Goal: Information Seeking & Learning: Obtain resource

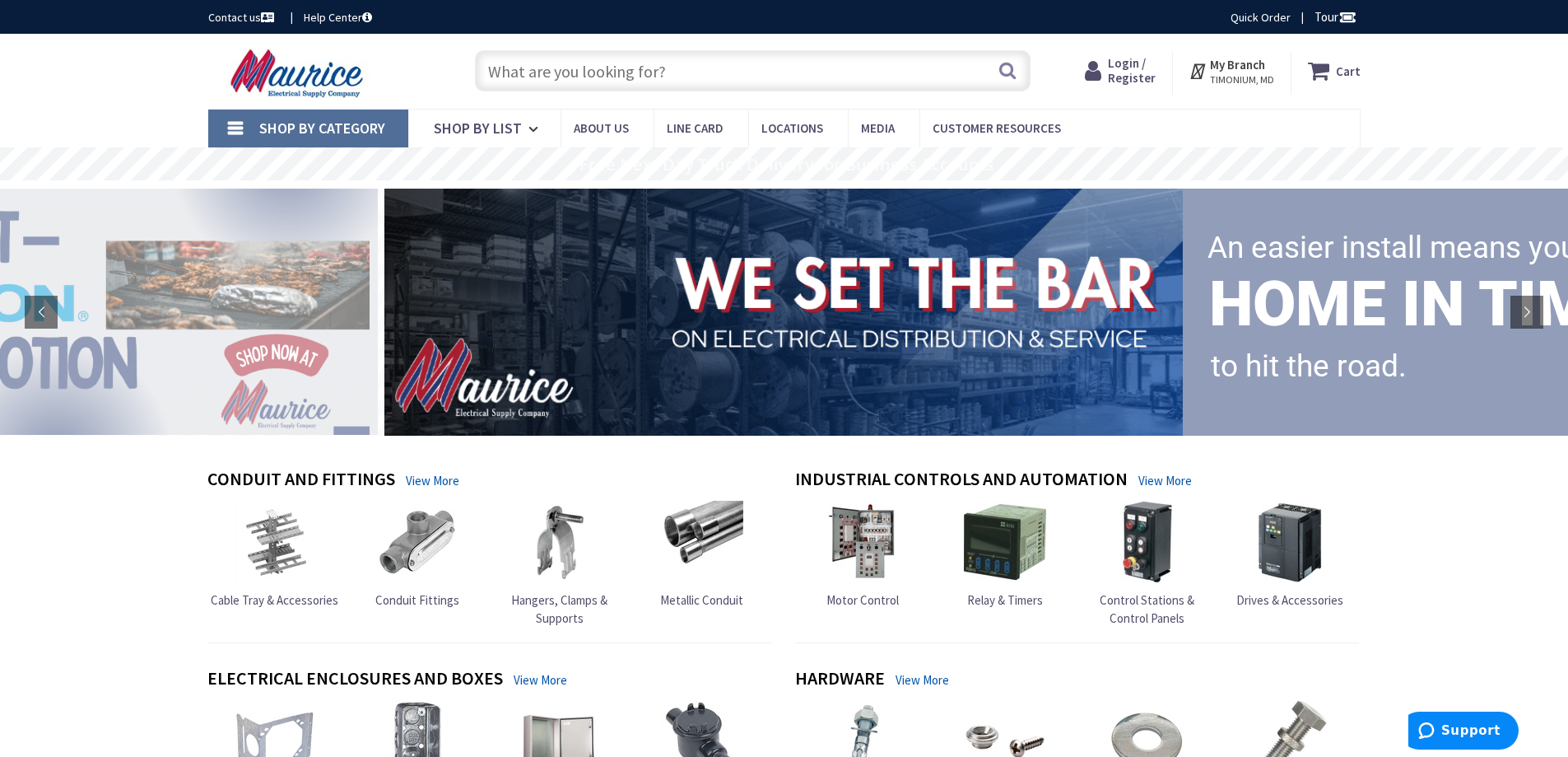
paste input "LFX-XL-150-300W-40K"
type input "LFX-XL-150-300W-40K"
click at [1010, 68] on button "Search" at bounding box center [1008, 70] width 22 height 37
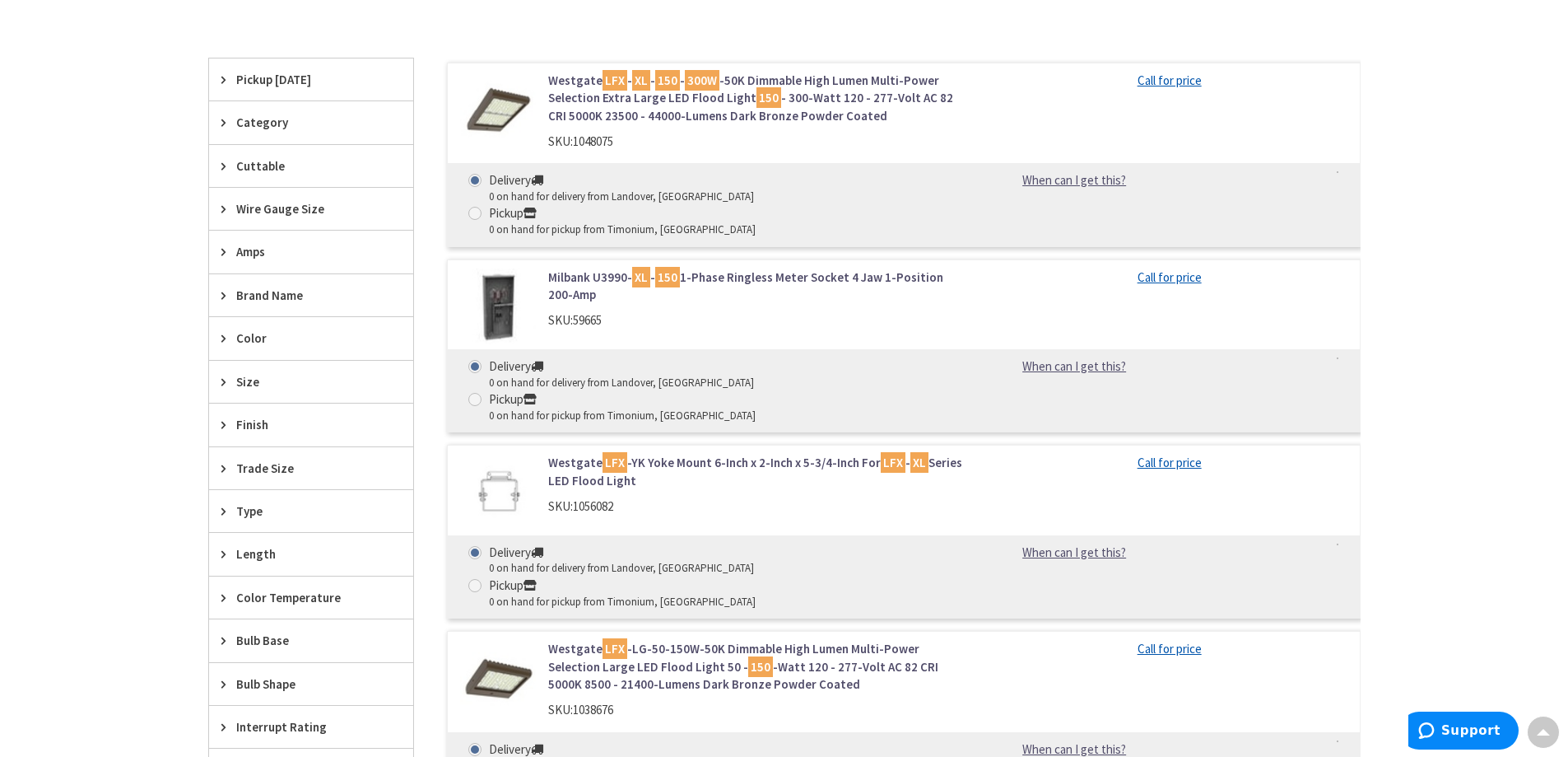
scroll to position [165, 0]
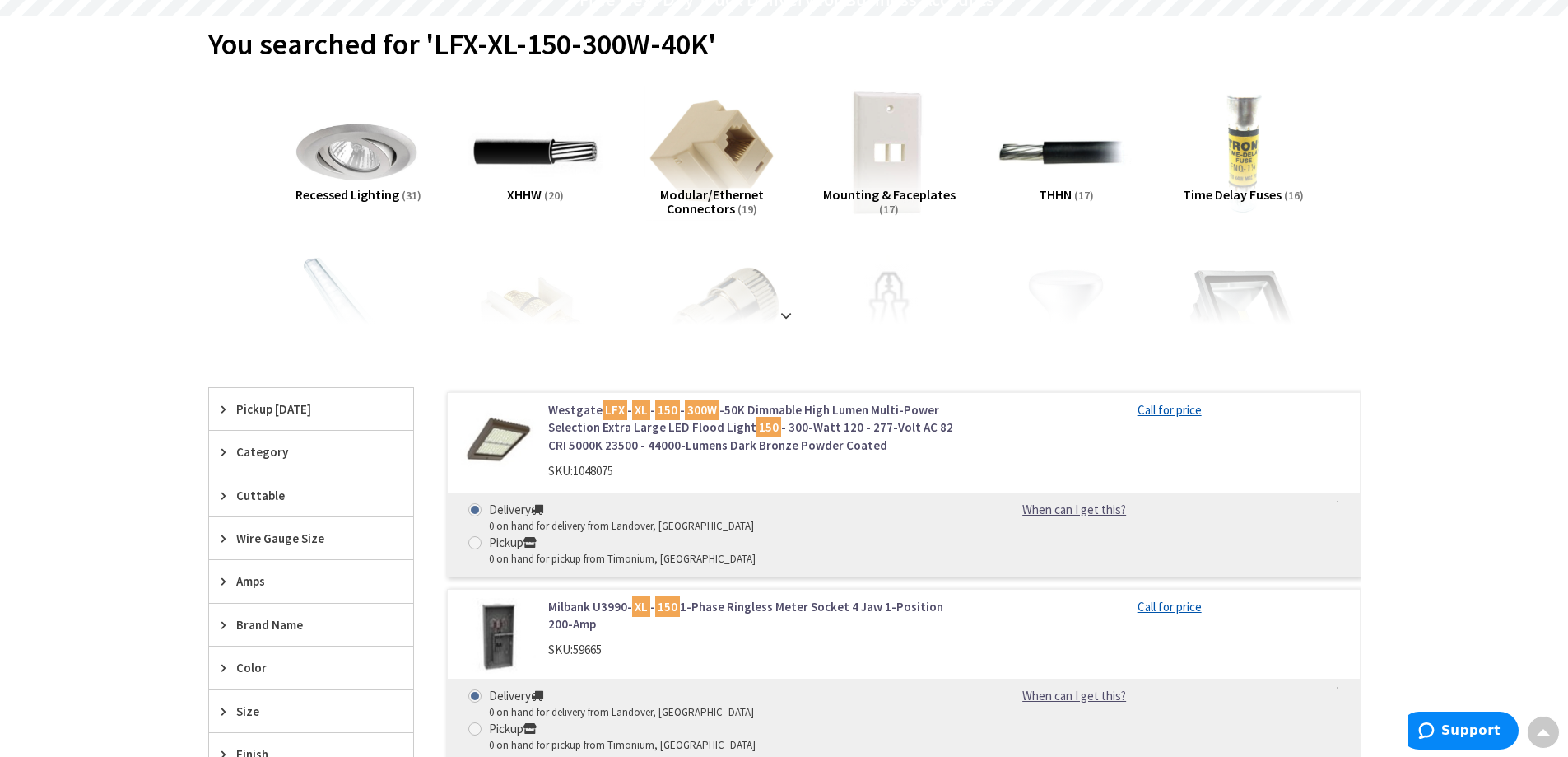
click at [683, 429] on link "Westgate LFX - XL - 150 - 300W -50K Dimmable High Lumen Multi-Power Selection E…" at bounding box center [758, 427] width 419 height 53
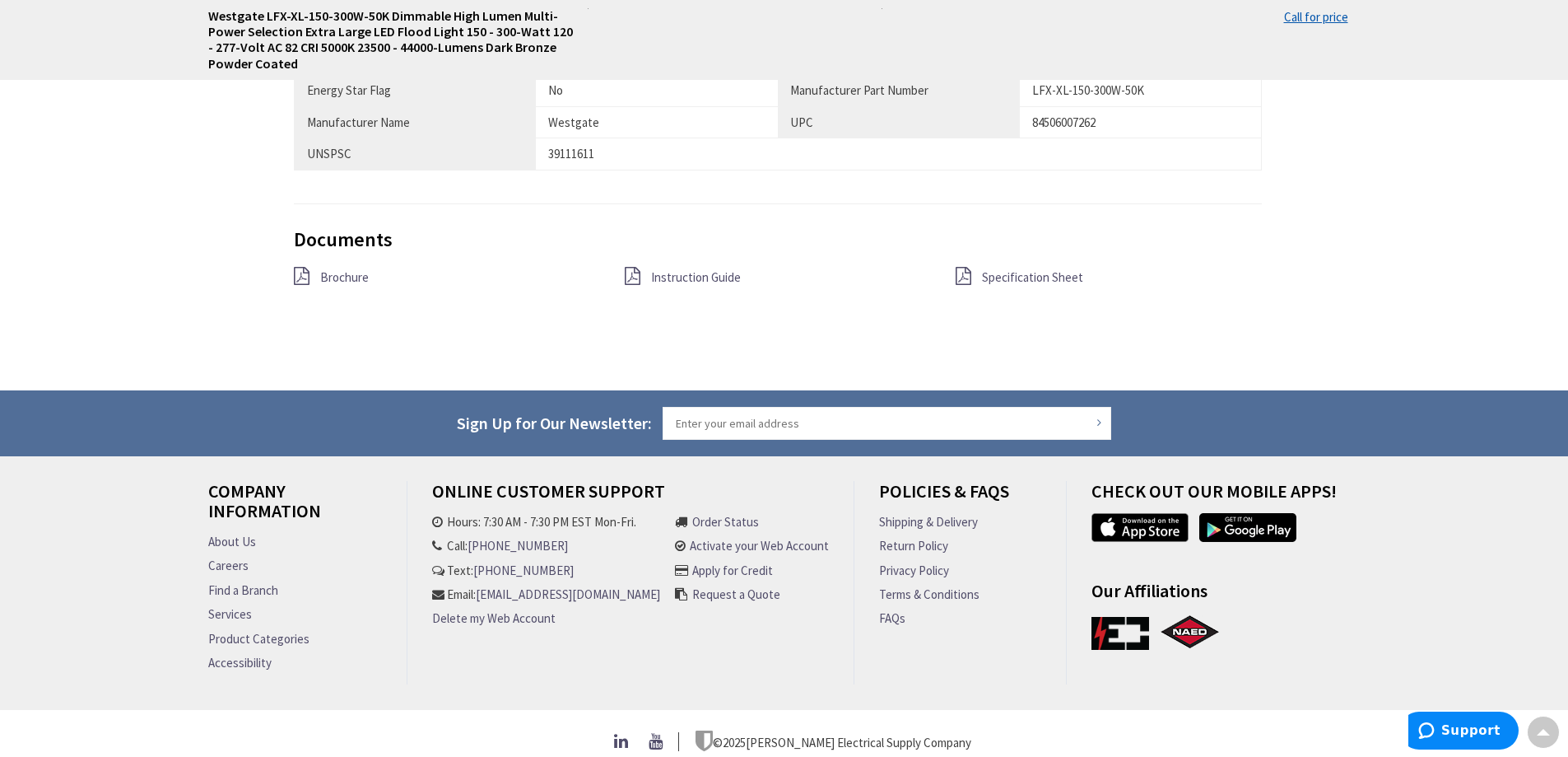
scroll to position [1293, 0]
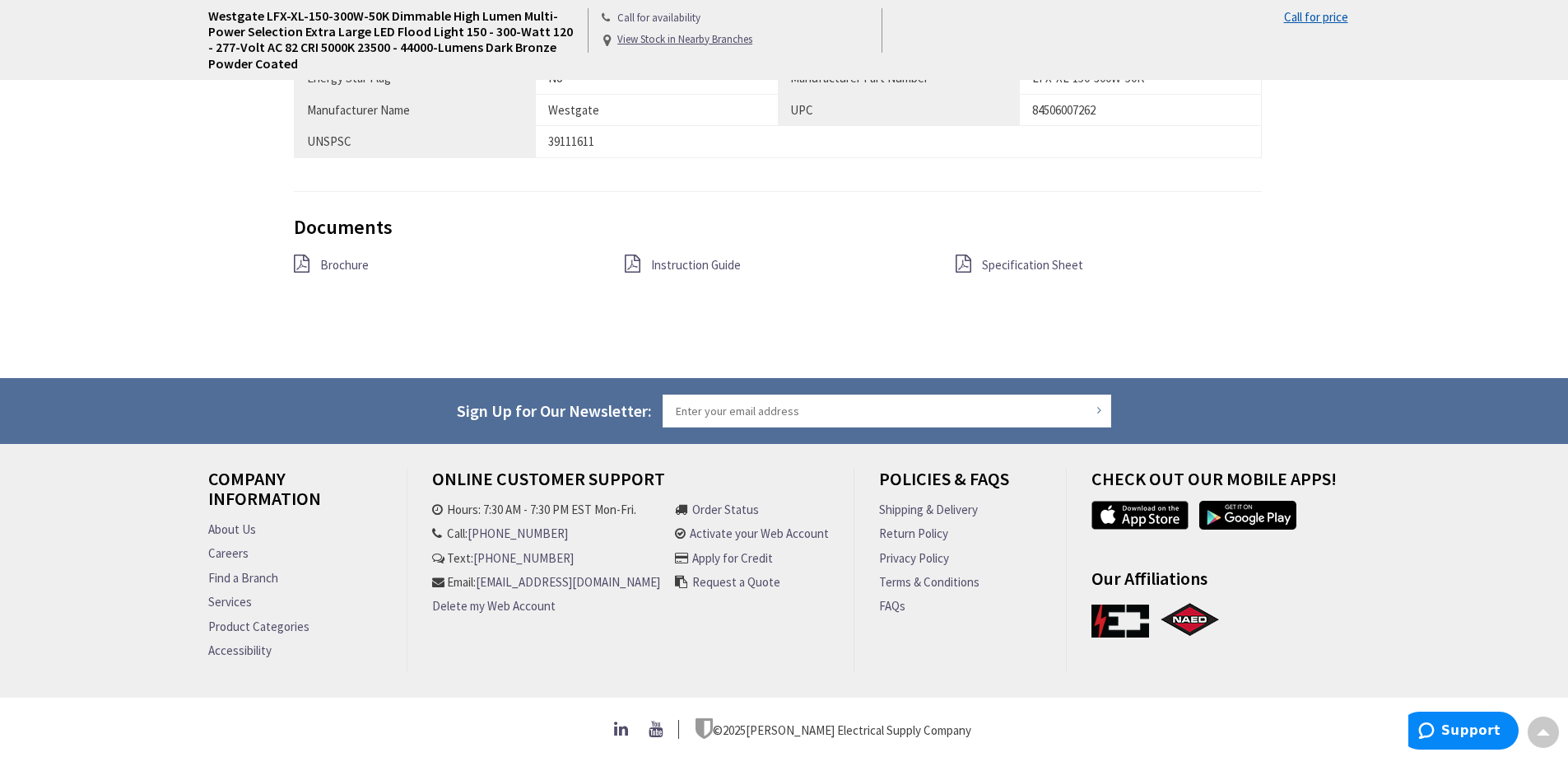
click at [339, 261] on span "Brochure" at bounding box center [344, 264] width 48 height 15
click at [684, 257] on span "Instruction Guide" at bounding box center [696, 264] width 90 height 15
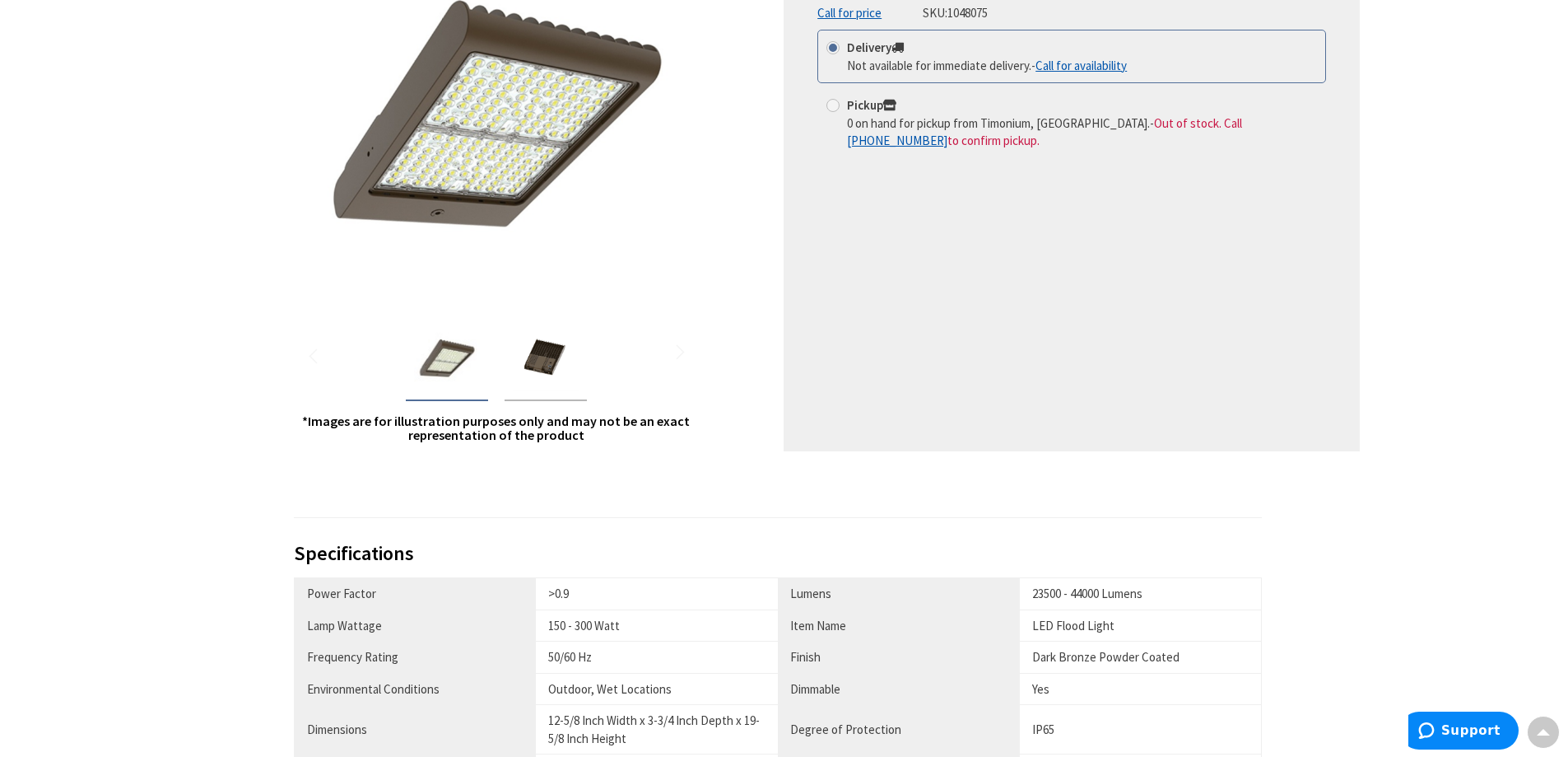
scroll to position [0, 0]
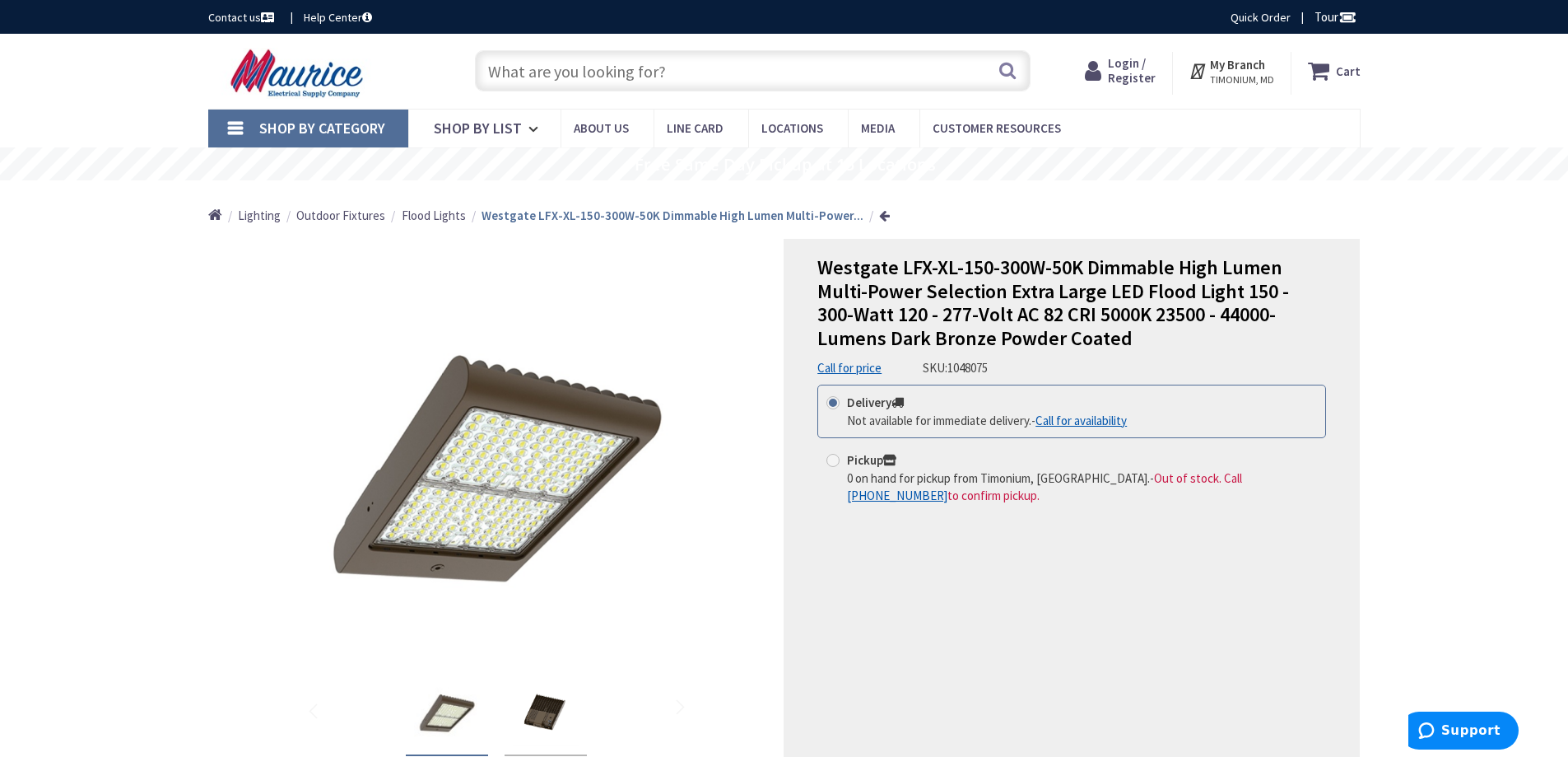
click at [686, 72] on input "text" at bounding box center [753, 70] width 555 height 41
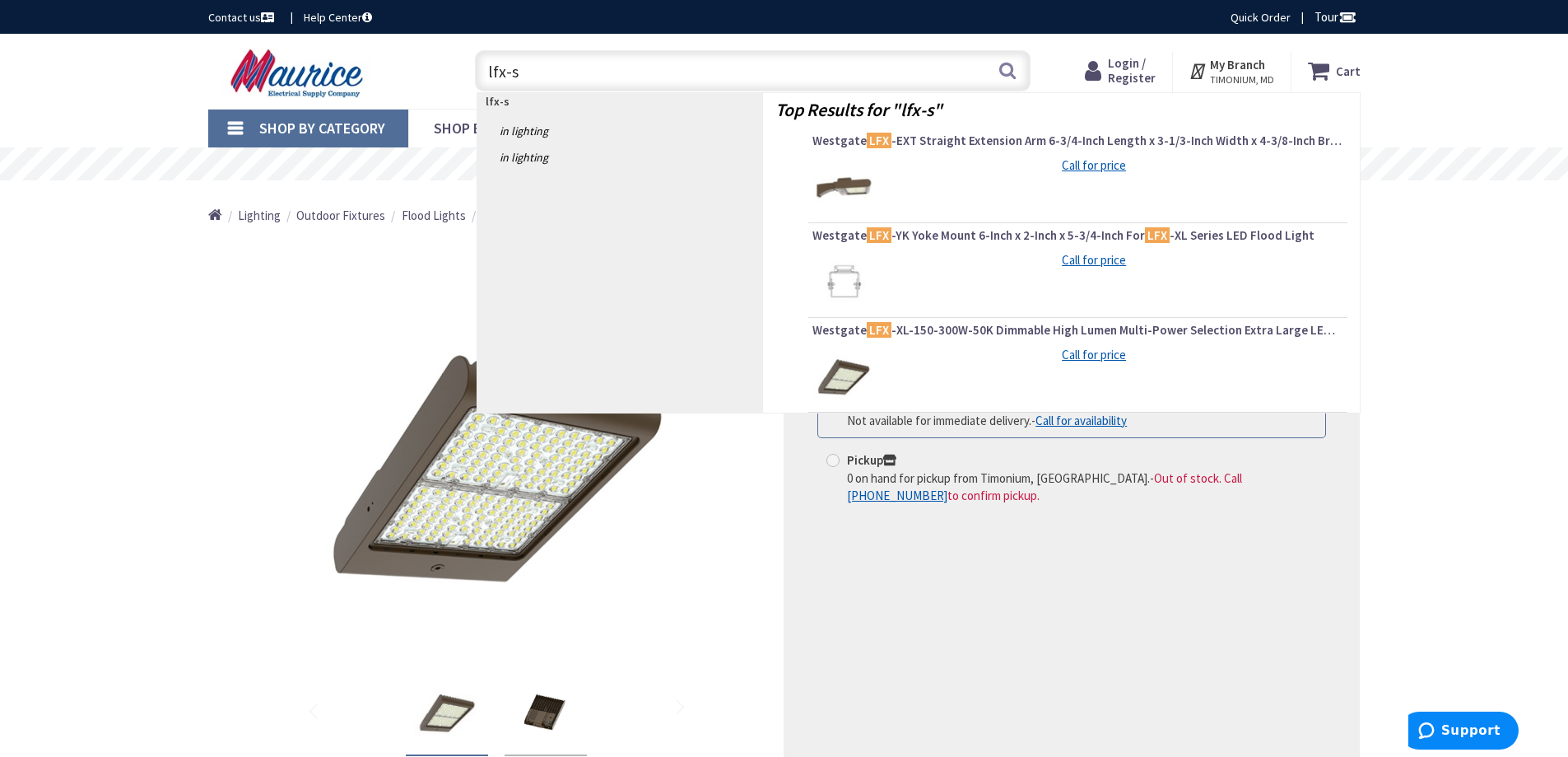
type input "lfx-sf"
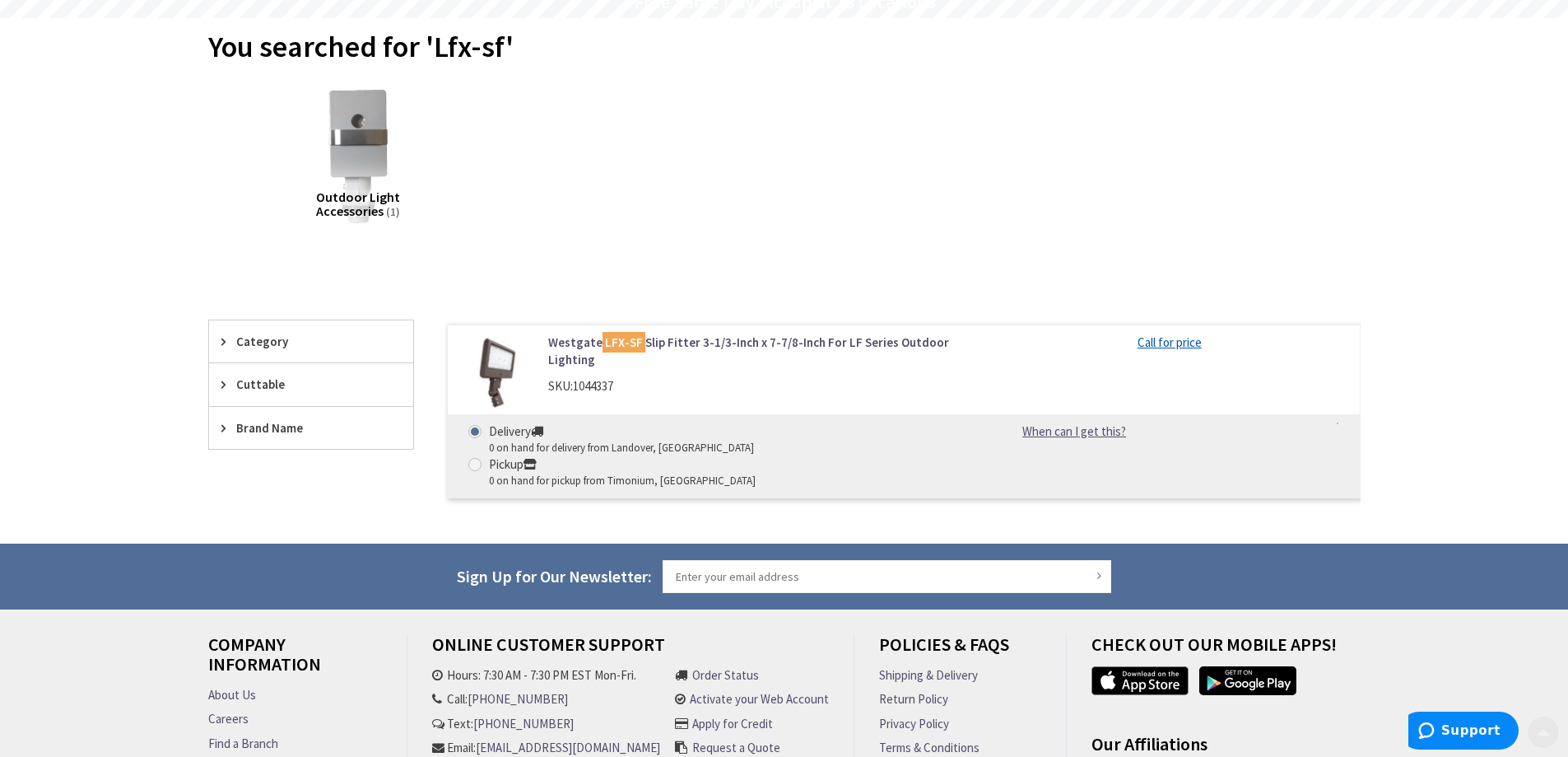
scroll to position [247, 0]
